Goal: Task Accomplishment & Management: Manage account settings

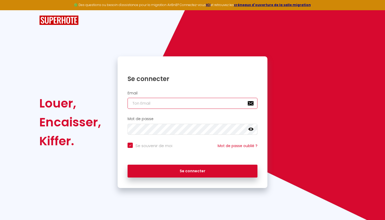
click at [139, 104] on input "email" at bounding box center [192, 103] width 130 height 11
type input "[EMAIL_ADDRESS][DOMAIN_NAME]"
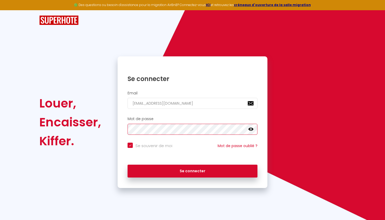
click at [192, 170] on button "Se connecter" at bounding box center [192, 170] width 130 height 13
checkbox input "true"
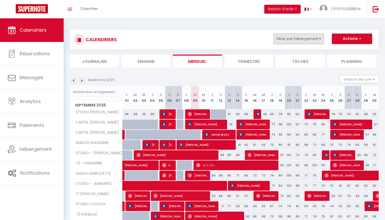
click at [293, 40] on button "Filtrer par hébergement" at bounding box center [299, 39] width 50 height 10
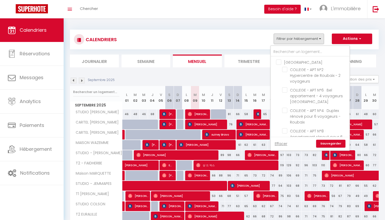
click at [281, 63] on input "[GEOGRAPHIC_DATA]" at bounding box center [315, 61] width 79 height 5
checkbox input "true"
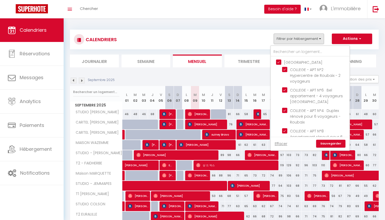
checkbox input "true"
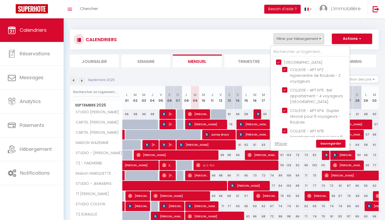
checkbox input "true"
checkbox input "false"
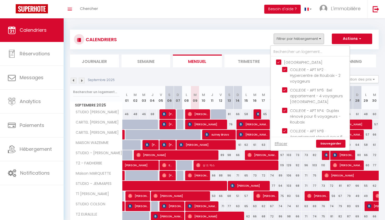
checkbox input "false"
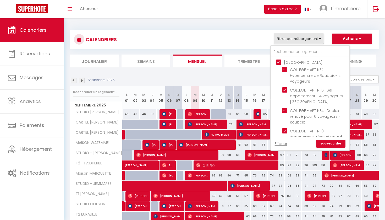
checkbox input "false"
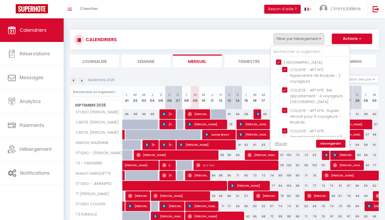
checkbox input "false"
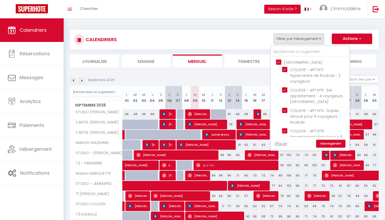
checkbox input "false"
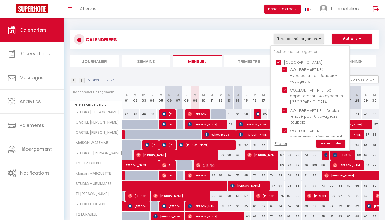
checkbox input "false"
click at [322, 143] on link "Sauvegarder" at bounding box center [330, 144] width 29 height 8
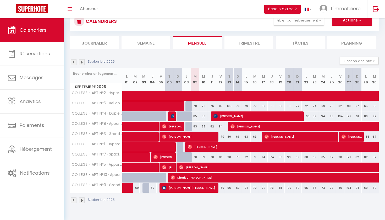
scroll to position [18, 0]
